Goal: Task Accomplishment & Management: Complete application form

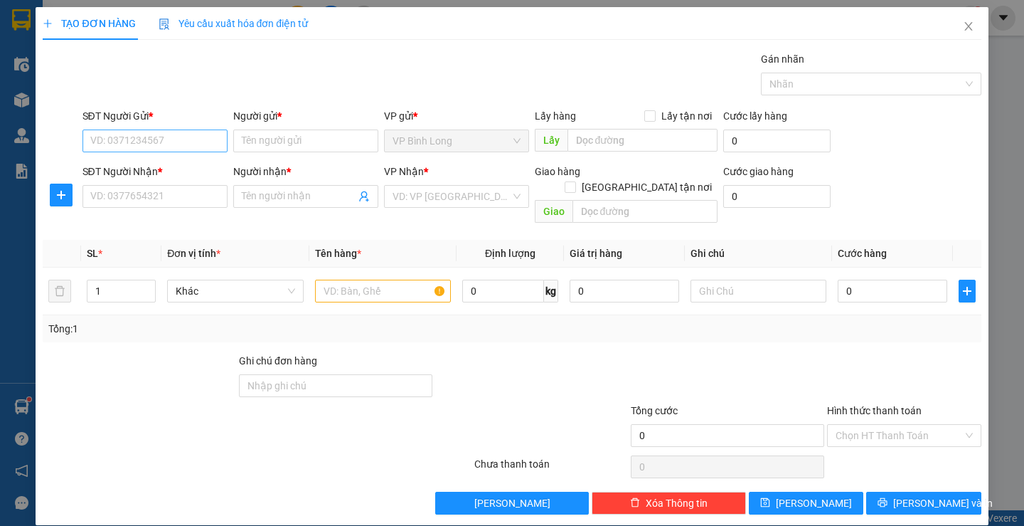
click at [187, 133] on input "SĐT Người Gửi *" at bounding box center [155, 140] width 145 height 23
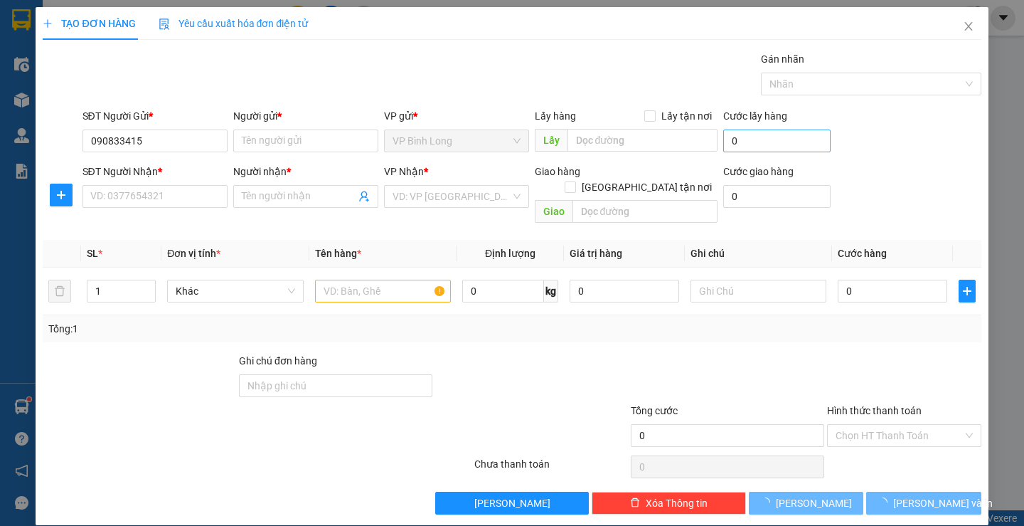
type input "0908334155"
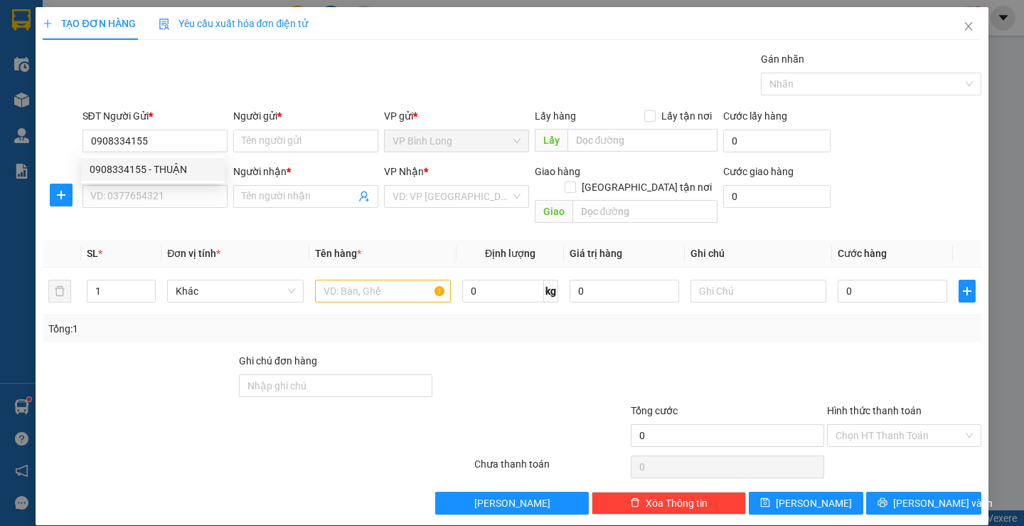
click at [189, 169] on div "0908334155 - THUẬN" at bounding box center [153, 169] width 127 height 16
type input "THUẬN"
type input "0399354675"
type input "VUI"
type input "30.000"
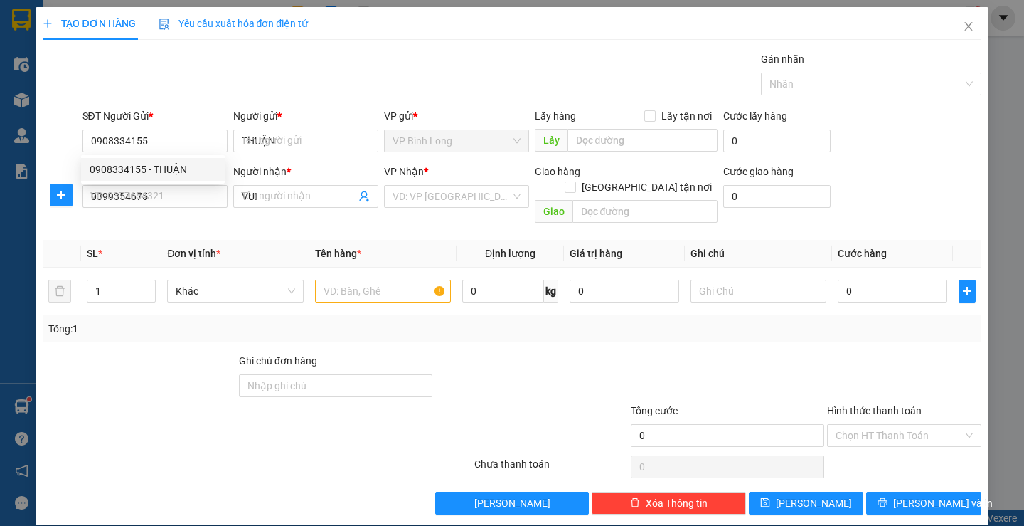
type input "30.000"
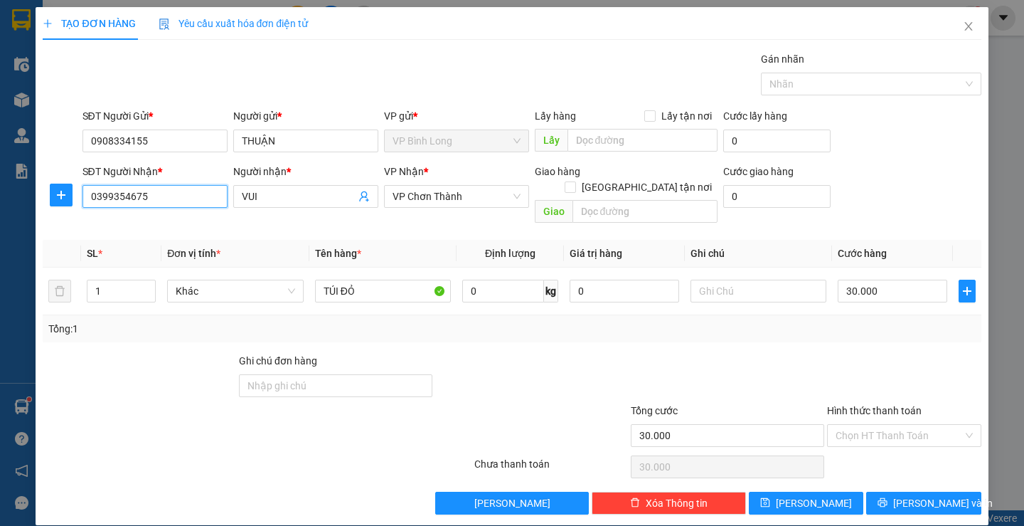
click at [204, 199] on input "0399354675" at bounding box center [155, 196] width 145 height 23
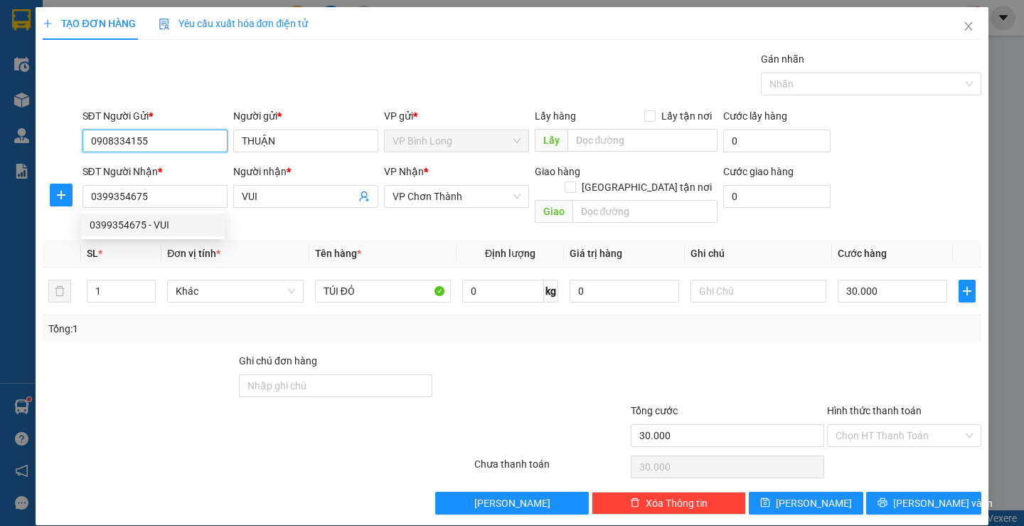
click at [196, 137] on input "0908334155" at bounding box center [155, 140] width 145 height 23
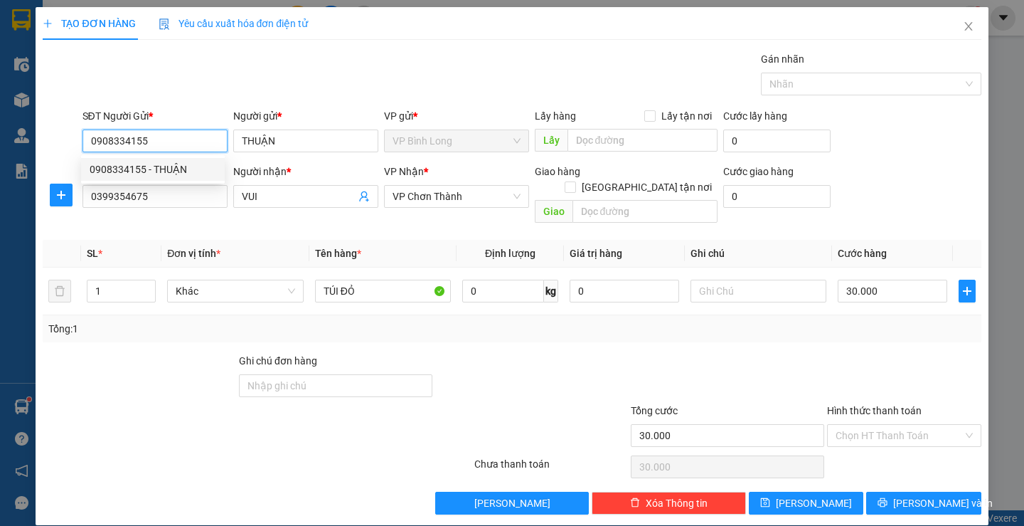
paste input "69.055.691"
click at [172, 145] on input "0969.055.691" at bounding box center [155, 140] width 145 height 23
type input "0908334155"
click at [167, 144] on input "0908334155" at bounding box center [155, 140] width 145 height 23
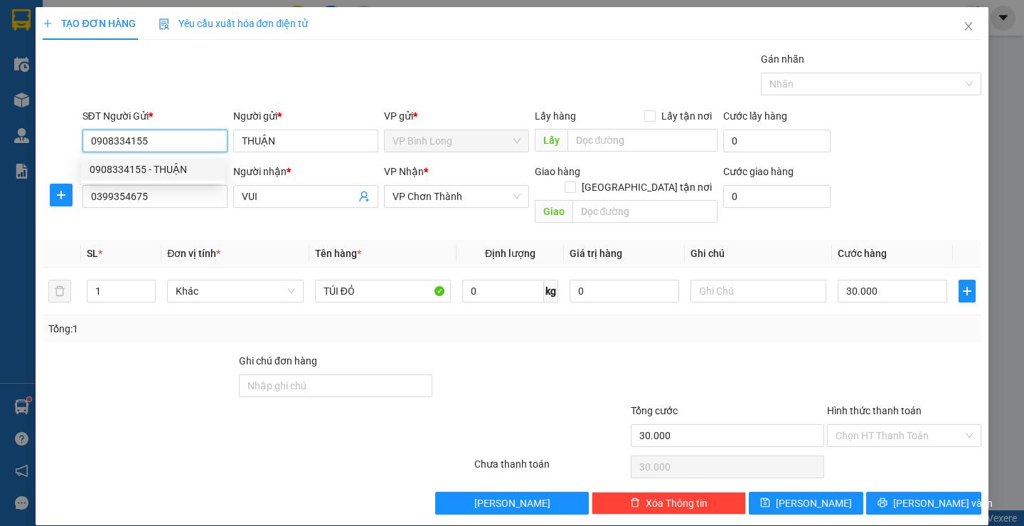
click at [167, 144] on input "0908334155" at bounding box center [155, 140] width 145 height 23
click at [162, 208] on div "SĐT Người Nhận * 0399354675" at bounding box center [155, 189] width 145 height 50
click at [162, 199] on input "0399354675" at bounding box center [155, 196] width 145 height 23
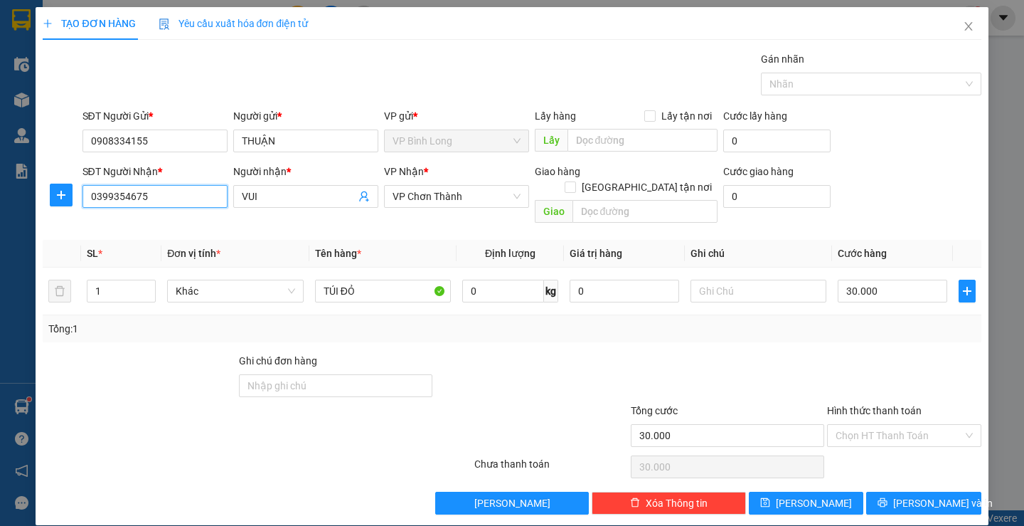
click at [162, 199] on input "0399354675" at bounding box center [155, 196] width 145 height 23
click at [166, 209] on div "SĐT Người Nhận * 0906 0906" at bounding box center [155, 189] width 145 height 50
click at [166, 209] on div "SĐT Người Nhận * 0906" at bounding box center [155, 189] width 145 height 50
click at [166, 197] on input "0906" at bounding box center [155, 196] width 145 height 23
click at [156, 214] on div "0906397841 - [PERSON_NAME]" at bounding box center [159, 224] width 157 height 23
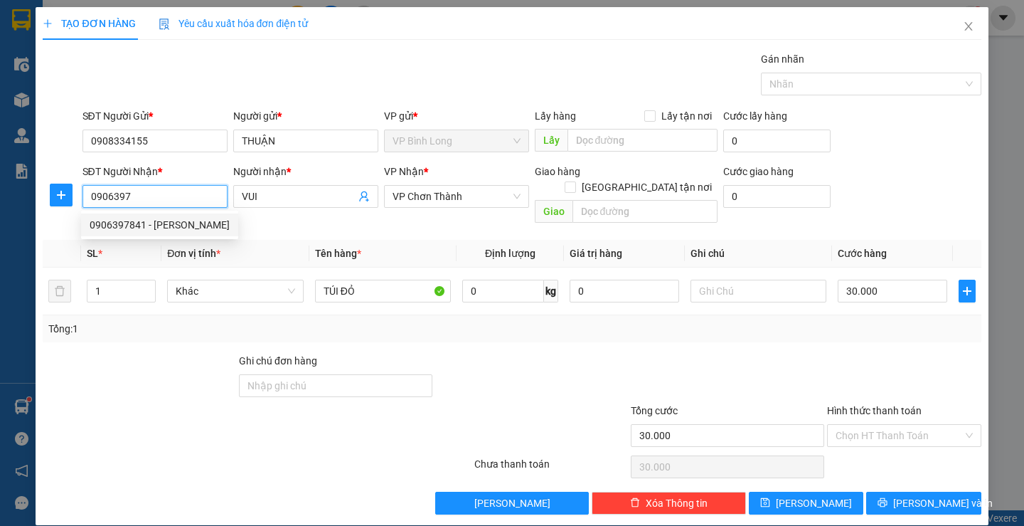
type input "0906397841"
type input "KHẮC TRUNG"
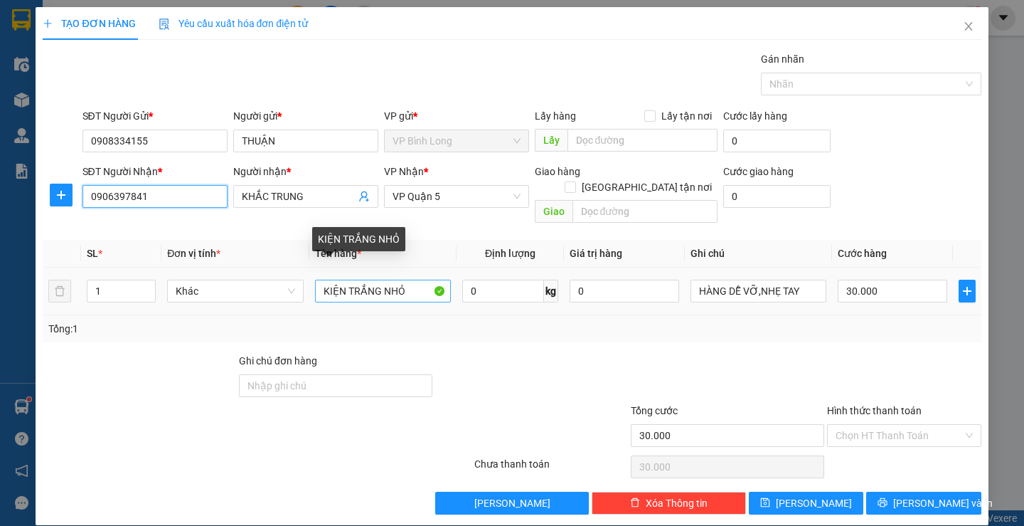
type input "0906397841"
click at [361, 280] on input "KIỆN TRẮNG NHỎ" at bounding box center [383, 291] width 136 height 23
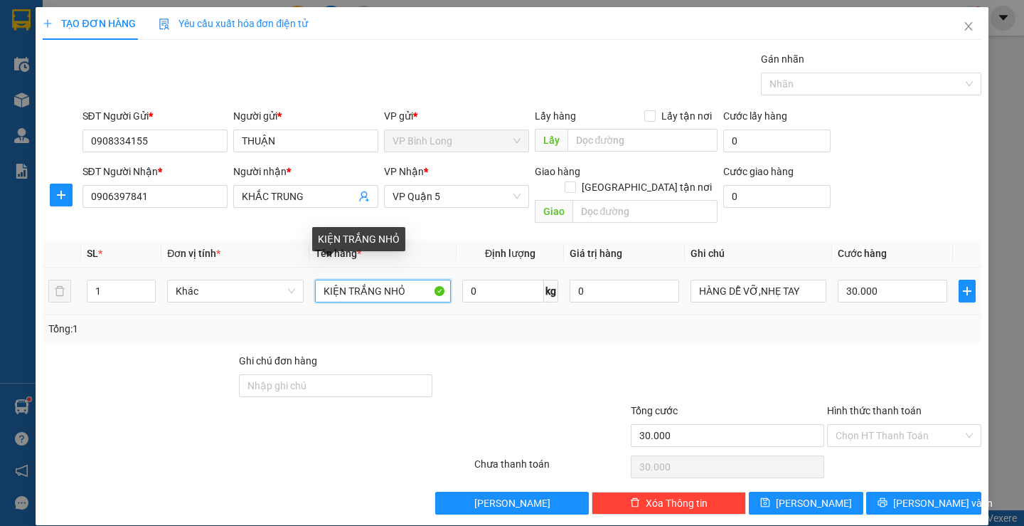
click at [376, 280] on input "KIỆN TRẮNG NHỎ" at bounding box center [383, 291] width 136 height 23
type input "KIỆN ĐEN NHỎ"
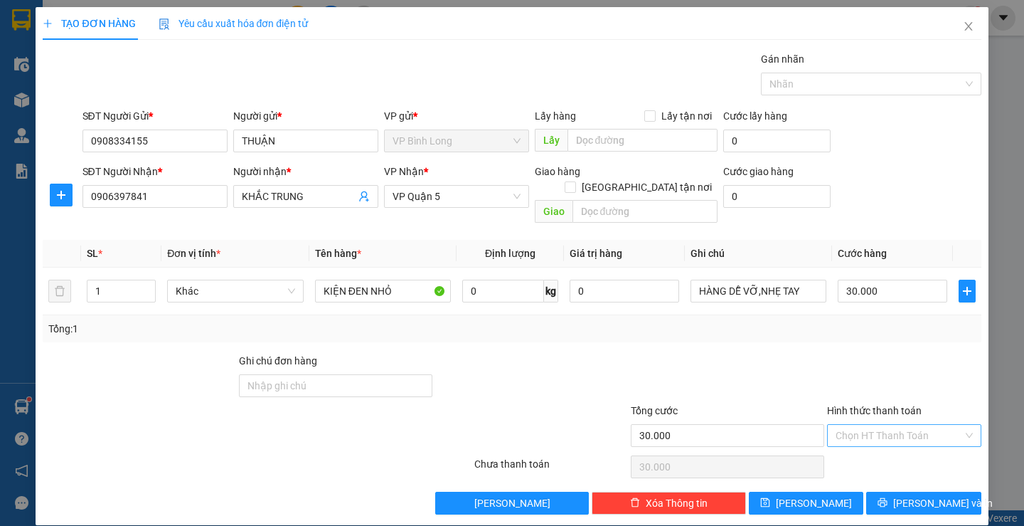
click at [874, 425] on input "Hình thức thanh toán" at bounding box center [899, 435] width 127 height 21
click at [856, 328] on div "Tại văn phòng" at bounding box center [895, 323] width 135 height 16
type input "0"
click at [900, 492] on button "[PERSON_NAME] và In" at bounding box center [923, 503] width 115 height 23
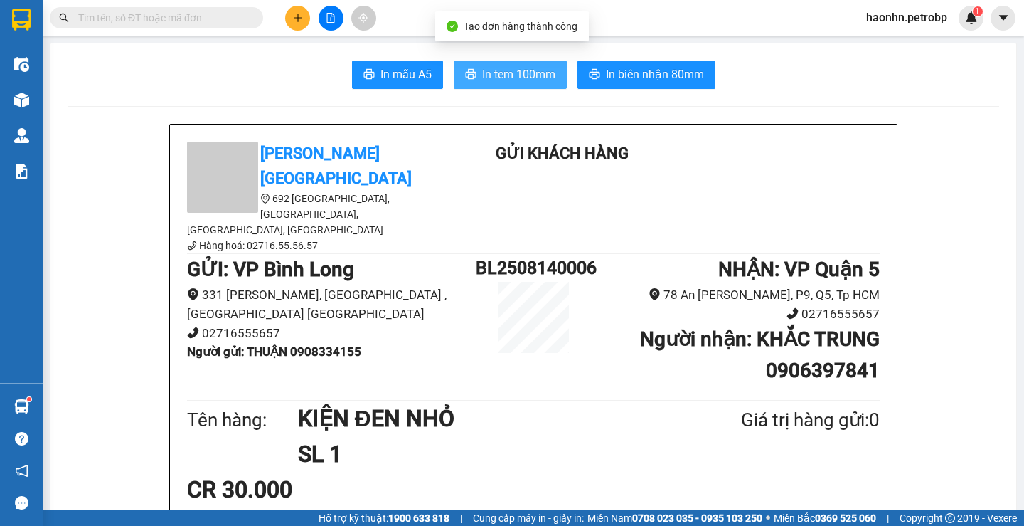
click at [499, 76] on span "In tem 100mm" at bounding box center [518, 74] width 73 height 18
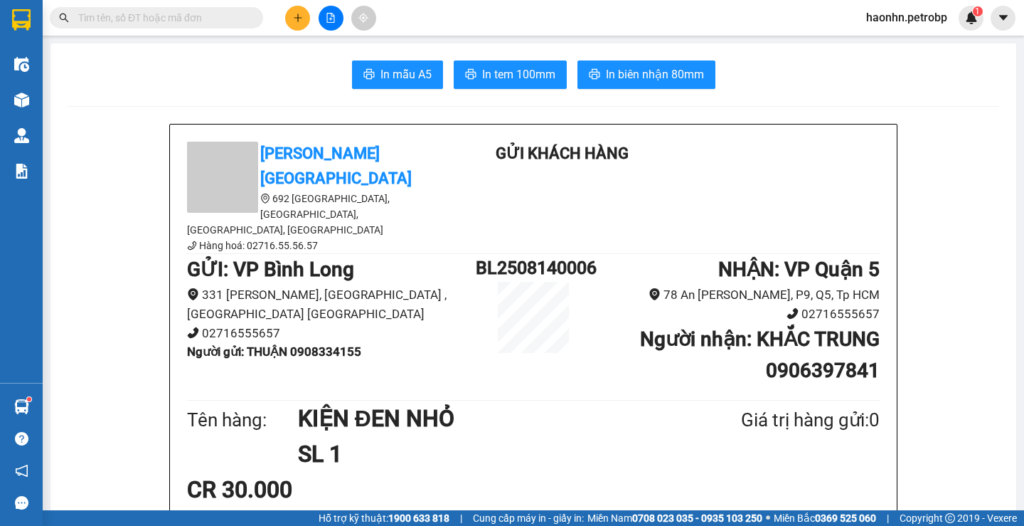
click at [856, 200] on div "Petro Bình Phước 692 [GEOGRAPHIC_DATA], [GEOGRAPHIC_DATA], [GEOGRAPHIC_DATA], […" at bounding box center [533, 198] width 699 height 112
click at [790, 174] on div "Petro Bình Phước 692 [GEOGRAPHIC_DATA], [GEOGRAPHIC_DATA], [GEOGRAPHIC_DATA], […" at bounding box center [533, 198] width 699 height 112
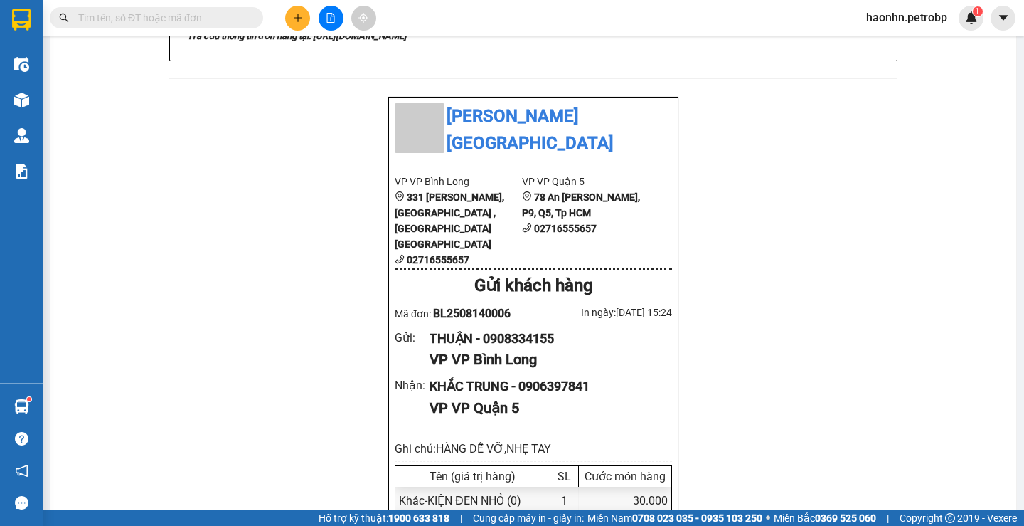
scroll to position [825, 0]
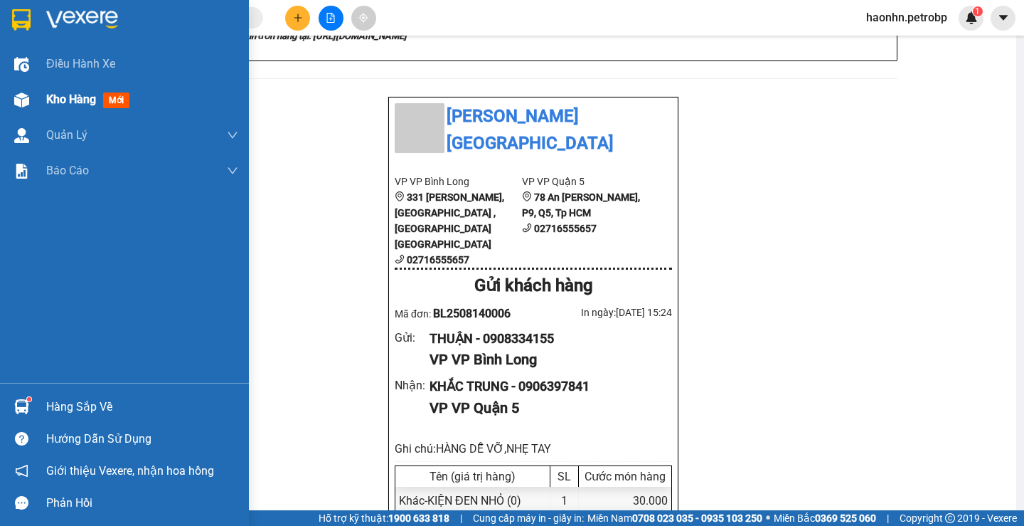
click at [56, 109] on div "Kho hàng mới" at bounding box center [142, 100] width 192 height 36
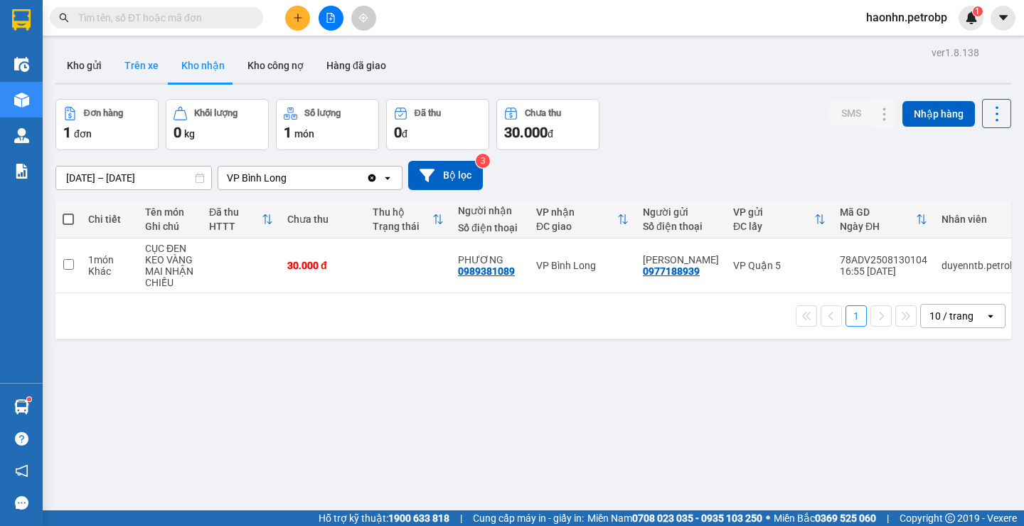
click at [164, 73] on button "Trên xe" at bounding box center [141, 65] width 57 height 34
type input "[DATE] – [DATE]"
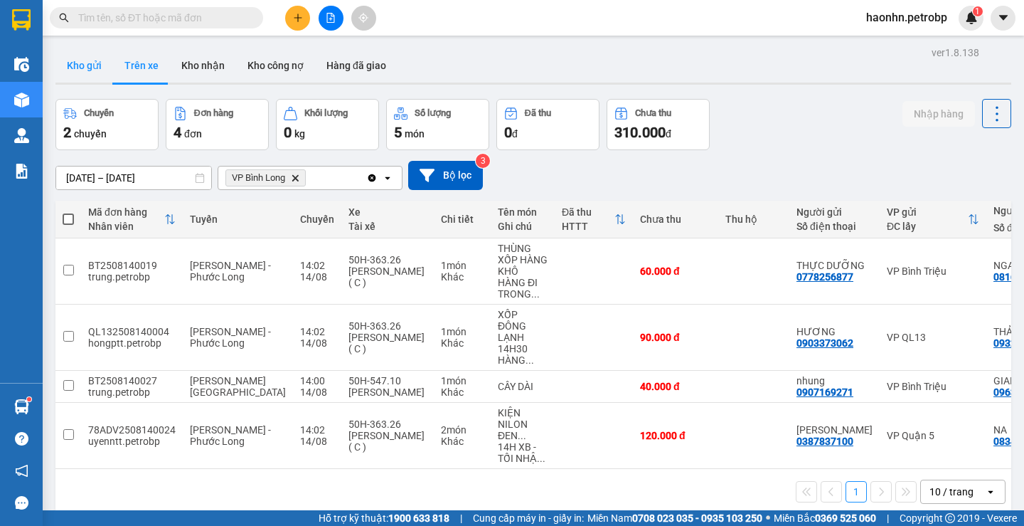
click at [103, 62] on button "Kho gửi" at bounding box center [84, 65] width 58 height 34
